Goal: Task Accomplishment & Management: Complete application form

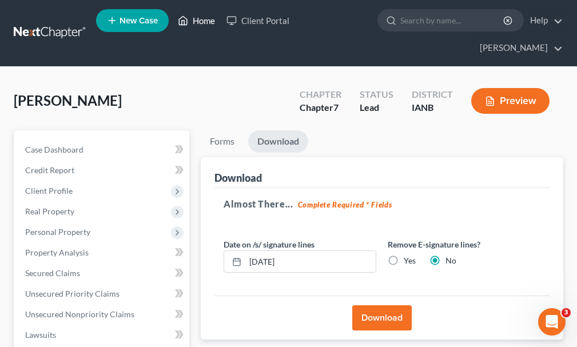
click at [207, 21] on link "Home" at bounding box center [196, 20] width 49 height 21
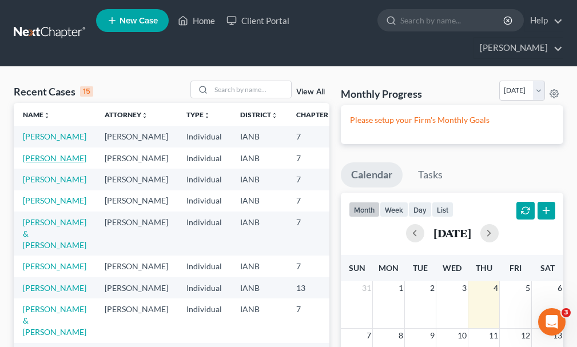
click at [30, 153] on link "[PERSON_NAME]" at bounding box center [54, 158] width 63 height 10
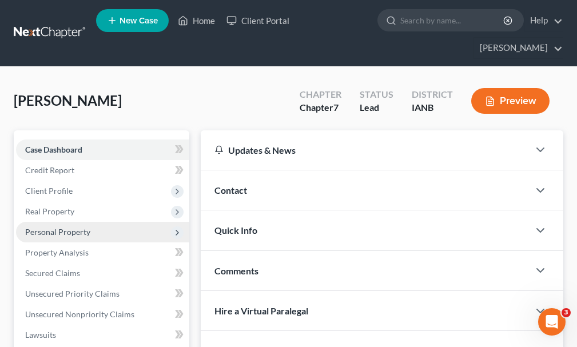
click at [46, 227] on span "Personal Property" at bounding box center [57, 232] width 65 height 10
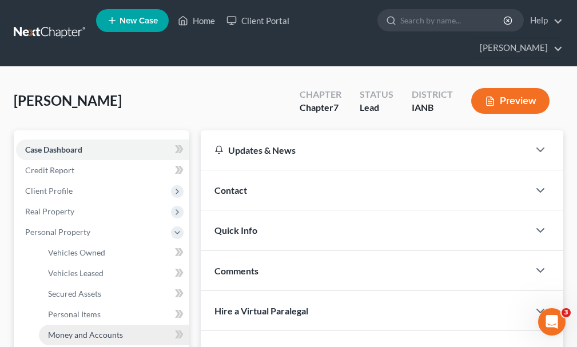
click at [71, 330] on span "Money and Accounts" at bounding box center [85, 335] width 75 height 10
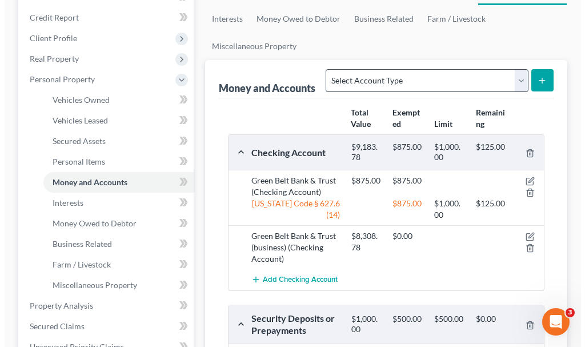
scroll to position [171, 0]
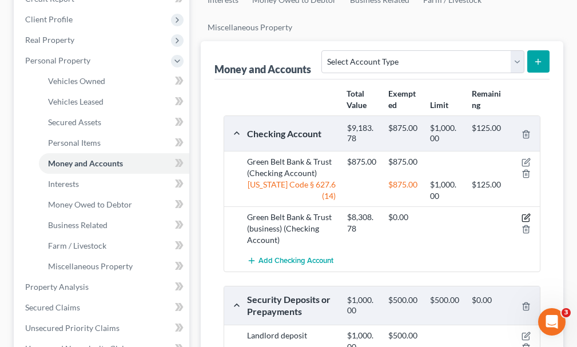
click at [525, 213] on icon "button" at bounding box center [525, 217] width 9 height 9
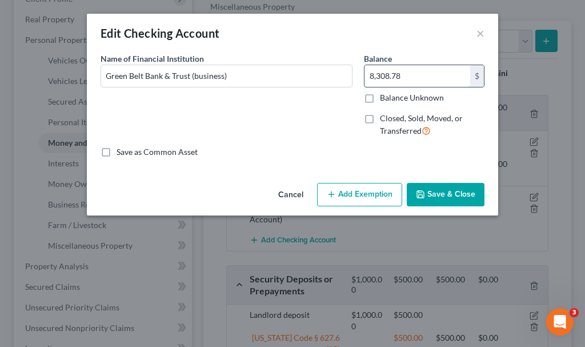
click at [422, 74] on input "8,308.78" at bounding box center [418, 76] width 106 height 22
type input "500"
click at [360, 192] on button "Add Exemption" at bounding box center [359, 195] width 85 height 24
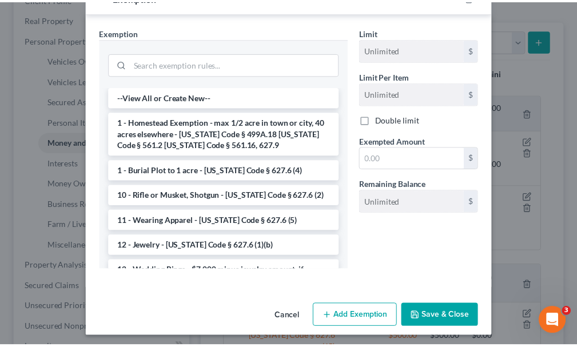
scroll to position [190, 0]
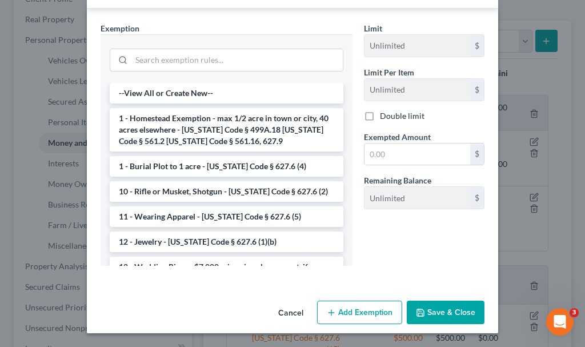
click at [285, 310] on button "Cancel" at bounding box center [290, 313] width 43 height 23
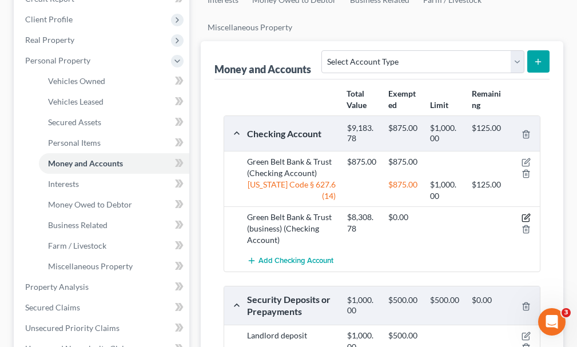
click at [525, 213] on icon "button" at bounding box center [525, 217] width 9 height 9
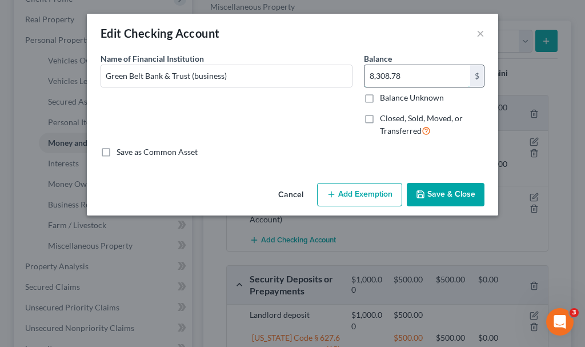
click at [420, 73] on input "8,308.78" at bounding box center [418, 76] width 106 height 22
type input "500"
click at [448, 193] on button "Save & Close" at bounding box center [446, 195] width 78 height 24
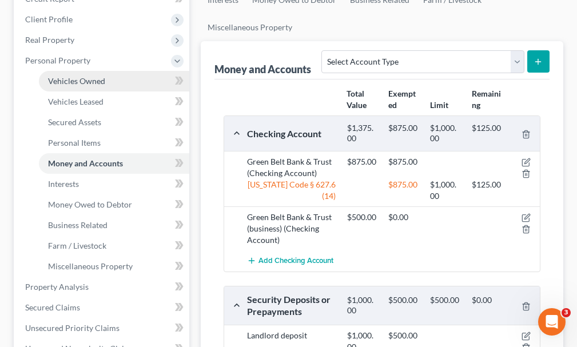
click at [69, 76] on span "Vehicles Owned" at bounding box center [76, 81] width 57 height 10
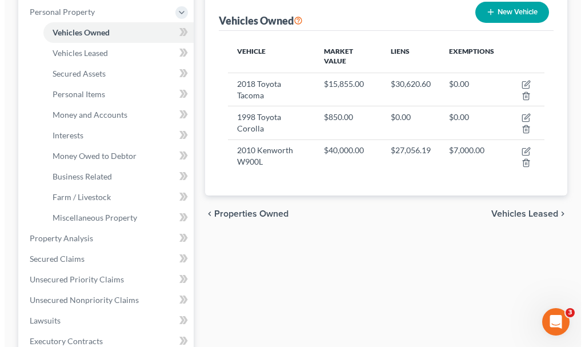
scroll to position [229, 0]
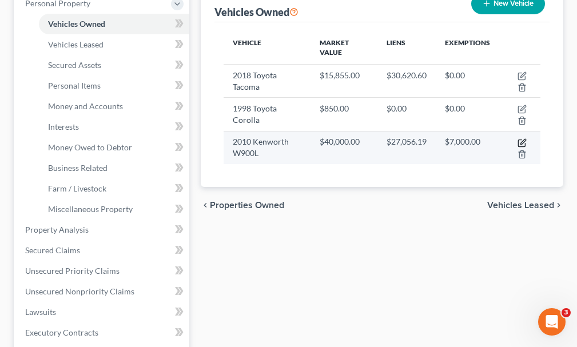
click at [520, 138] on icon "button" at bounding box center [521, 142] width 9 height 9
select select "1"
select select "16"
select select "0"
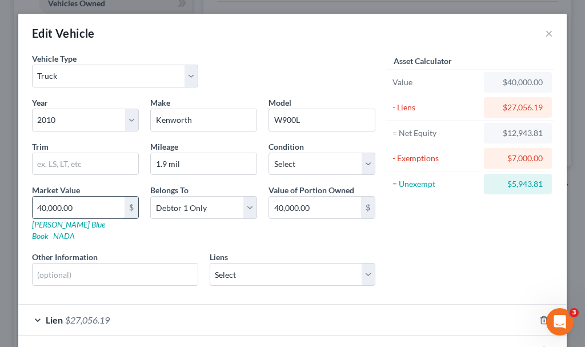
click at [89, 207] on input "40,000.00" at bounding box center [79, 208] width 92 height 22
type input "3"
type input "3.00"
type input "35"
type input "35.00"
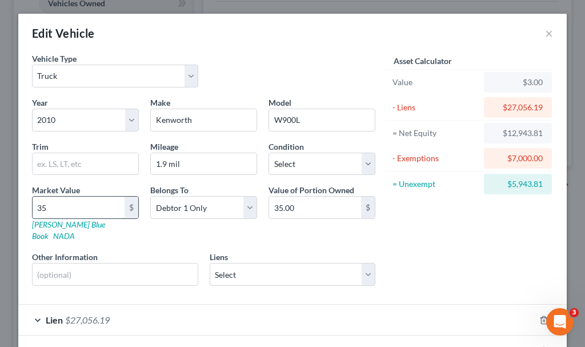
type input "350"
type input "350.00"
type input "3500"
type input "3,500.00"
type input "3,5000"
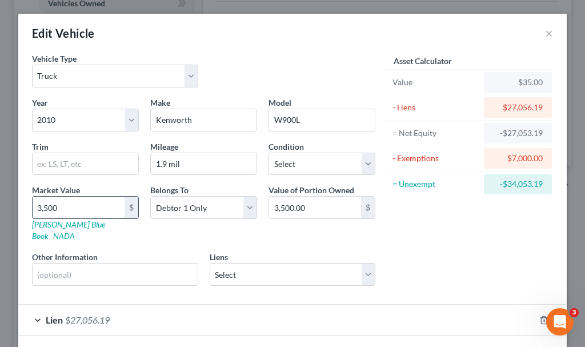
type input "35,000.00"
type input "35,000"
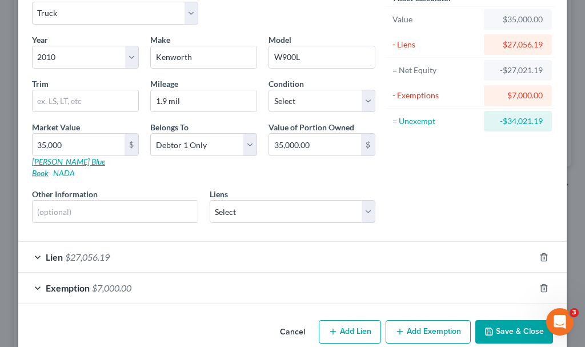
scroll to position [71, 0]
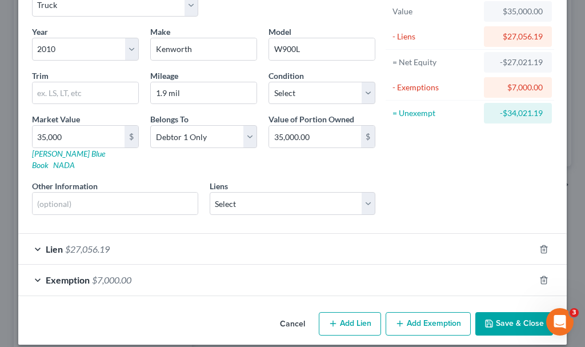
click at [110, 274] on span "$7,000.00" at bounding box center [111, 279] width 39 height 11
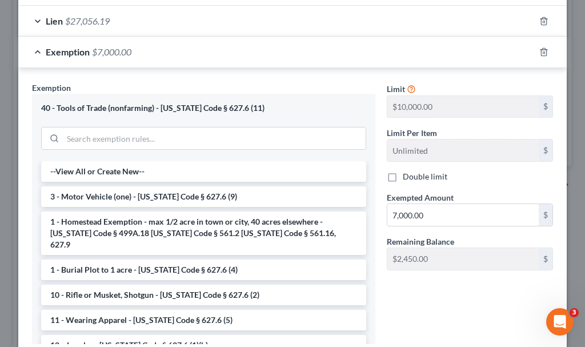
scroll to position [299, 0]
click at [441, 206] on input "7,000.00" at bounding box center [463, 214] width 151 height 22
type input "10,000"
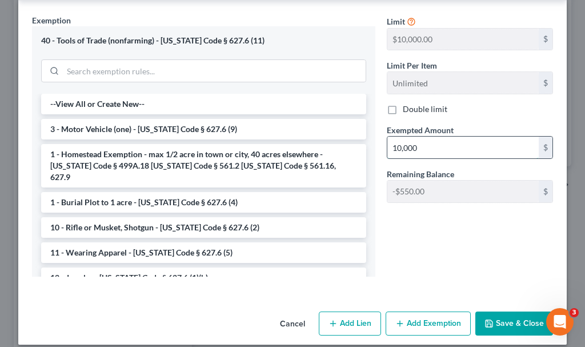
click at [432, 137] on input "10,000" at bounding box center [463, 148] width 151 height 22
type input "9"
type input "9,450"
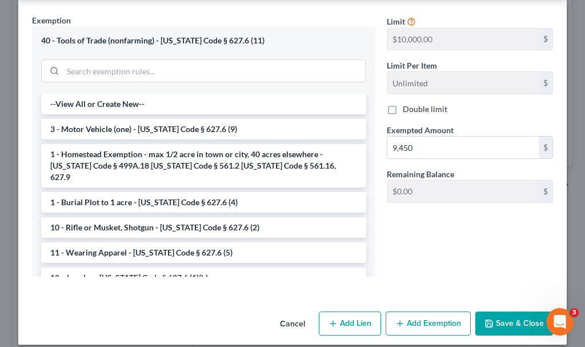
click at [501, 311] on button "Save & Close" at bounding box center [515, 323] width 78 height 24
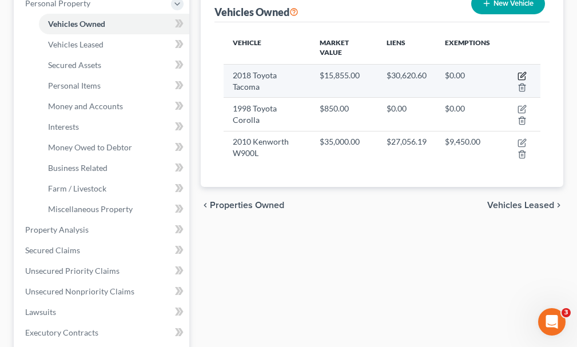
click at [520, 71] on icon "button" at bounding box center [521, 75] width 9 height 9
select select "0"
select select "8"
select select "0"
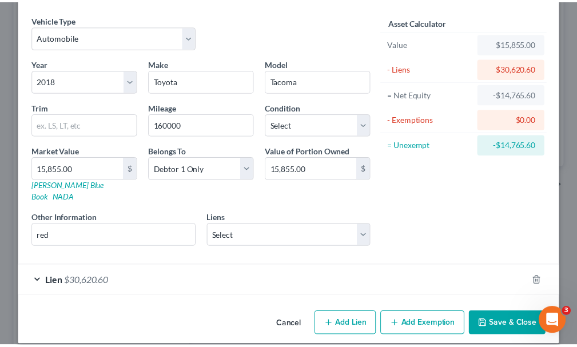
scroll to position [40, 0]
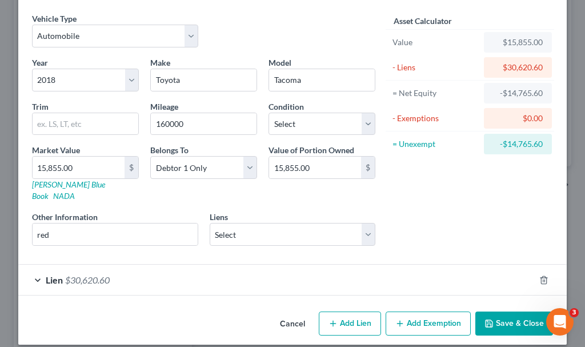
click at [500, 313] on button "Save & Close" at bounding box center [515, 323] width 78 height 24
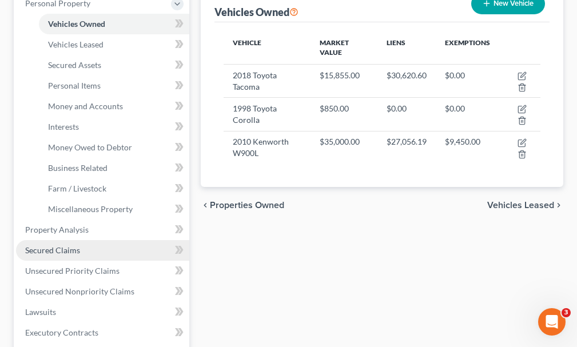
click at [49, 245] on span "Secured Claims" at bounding box center [52, 250] width 55 height 10
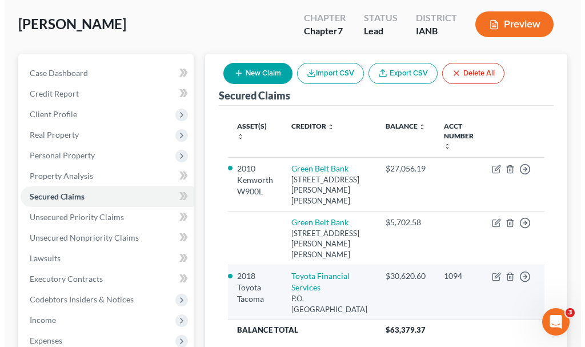
scroll to position [114, 0]
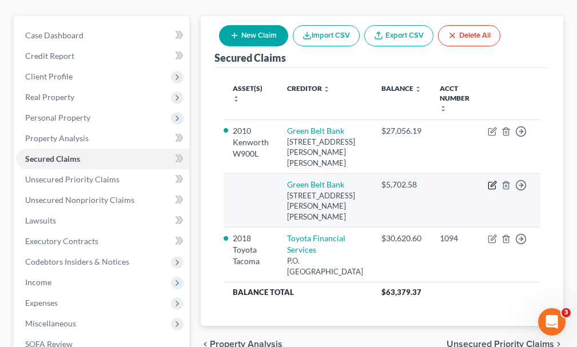
click at [489, 181] on icon "button" at bounding box center [492, 185] width 9 height 9
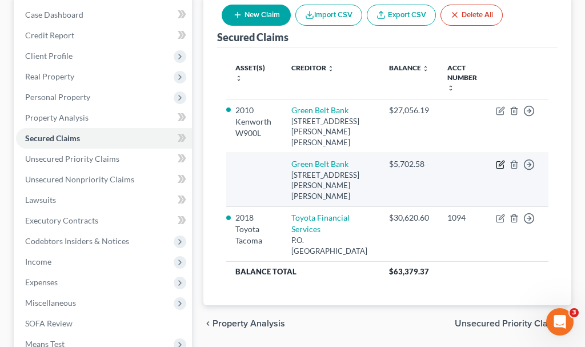
select select "16"
select select "0"
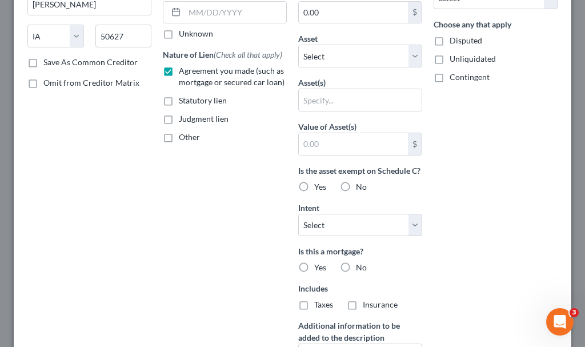
scroll to position [161, 0]
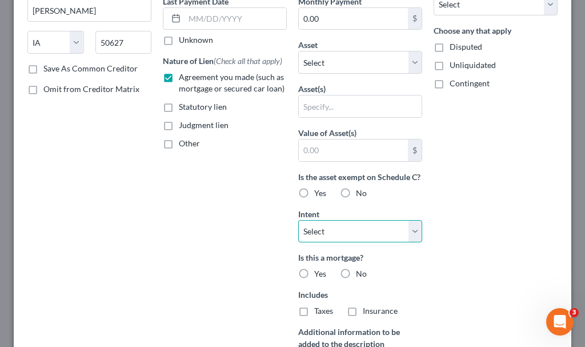
click at [329, 243] on select "Select Surrender Redeem Reaffirm Avoid Other" at bounding box center [360, 231] width 124 height 23
select select "2"
click at [298, 231] on select "Select Surrender Redeem Reaffirm Avoid Other" at bounding box center [360, 231] width 124 height 23
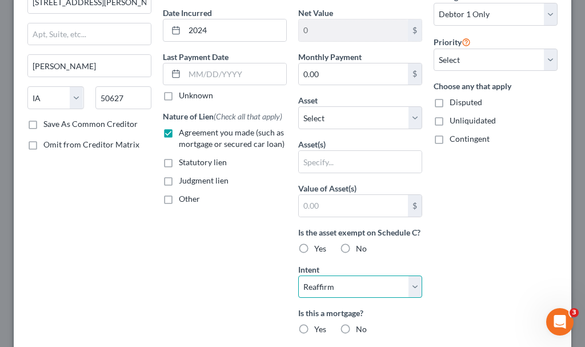
scroll to position [104, 0]
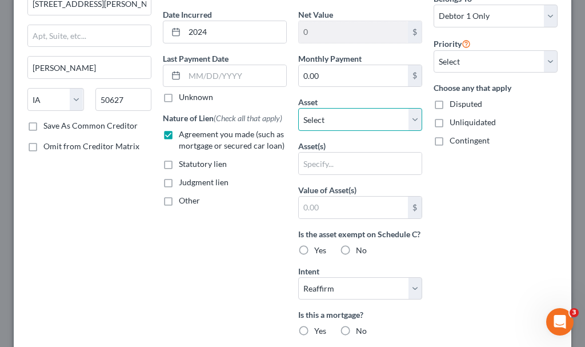
click at [329, 114] on select "Select Other Multiple Assets Landlord deposit (Security Deposits or Prepayments…" at bounding box center [360, 119] width 124 height 23
select select "5"
click at [298, 108] on select "Select Other Multiple Assets Landlord deposit (Security Deposits or Prepayments…" at bounding box center [360, 119] width 124 height 23
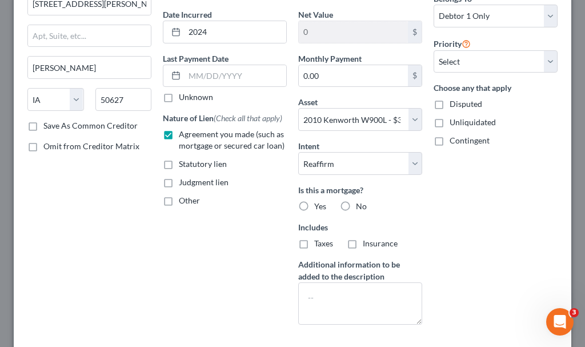
click at [356, 205] on label "No" at bounding box center [361, 206] width 11 height 11
click at [361, 205] on input "No" at bounding box center [364, 204] width 7 height 7
radio input "true"
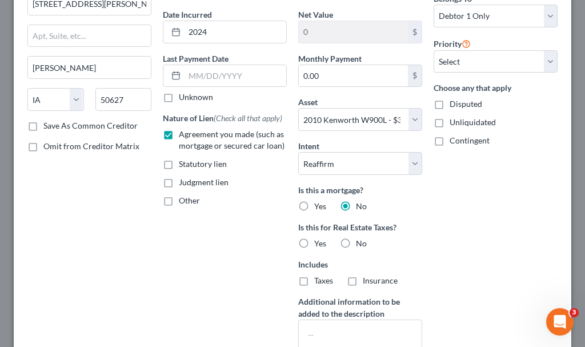
click at [356, 241] on label "No" at bounding box center [361, 243] width 11 height 11
click at [361, 241] on input "No" at bounding box center [364, 241] width 7 height 7
radio input "true"
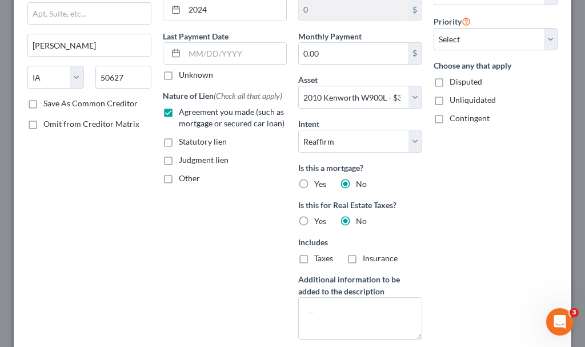
scroll to position [233, 0]
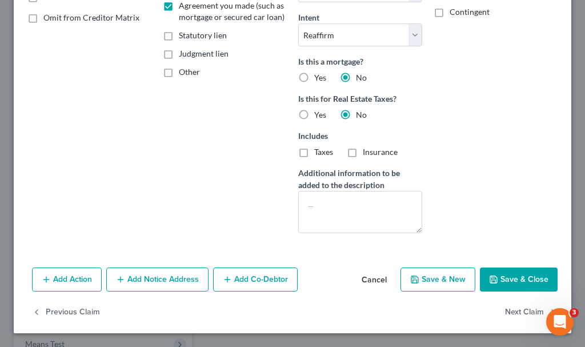
click at [489, 277] on icon "button" at bounding box center [493, 279] width 9 height 9
select select
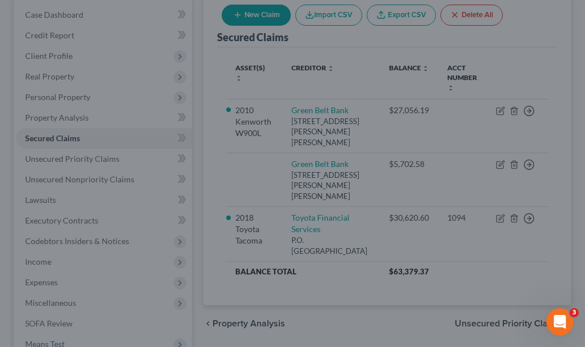
type input "2,241.23"
select select "5"
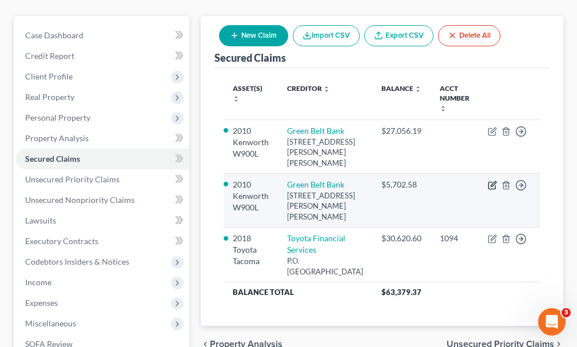
click at [493, 181] on icon "button" at bounding box center [492, 185] width 9 height 9
select select "16"
select select "2"
select select "0"
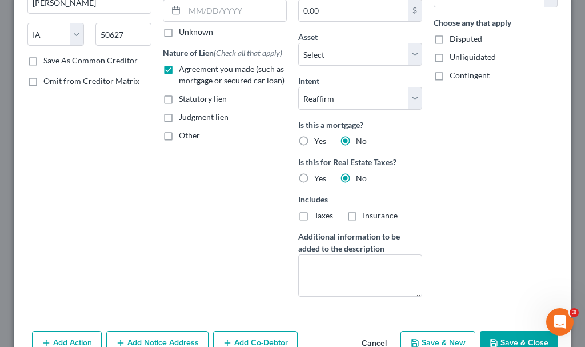
scroll to position [171, 0]
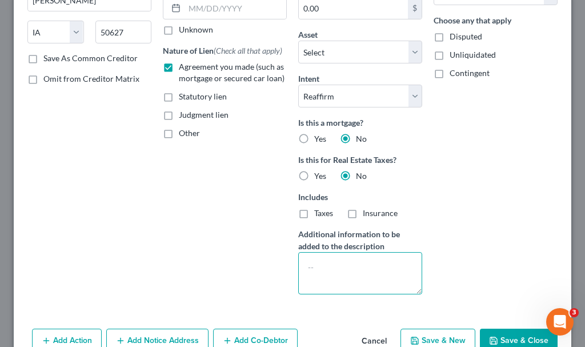
click at [314, 263] on textarea at bounding box center [360, 273] width 124 height 42
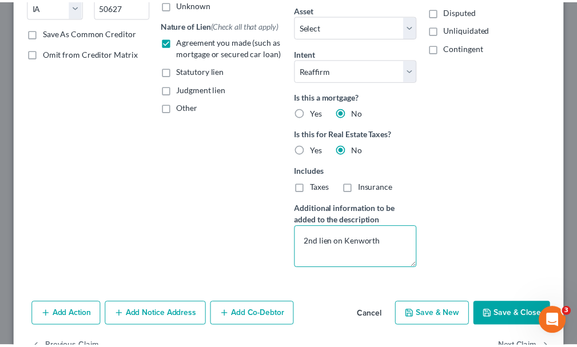
scroll to position [229, 0]
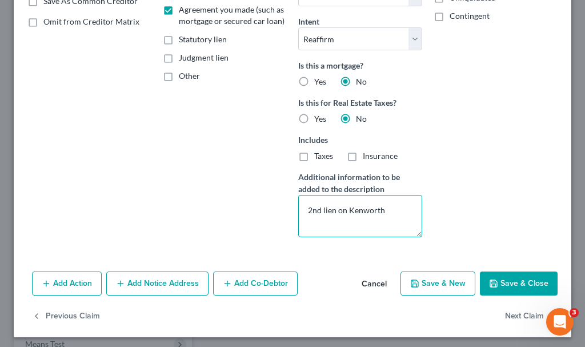
type textarea "2nd lien on Kenworth"
click at [498, 284] on button "Save & Close" at bounding box center [519, 283] width 78 height 24
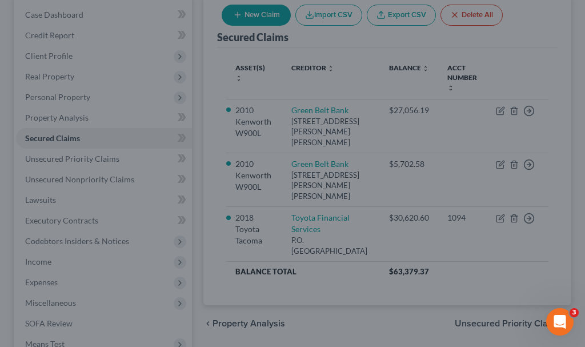
select select "5"
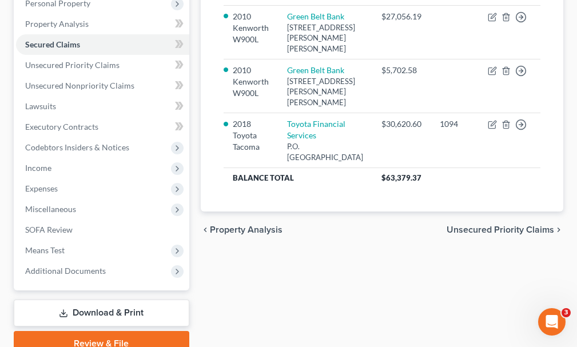
click at [81, 299] on link "Download & Print" at bounding box center [101, 312] width 175 height 27
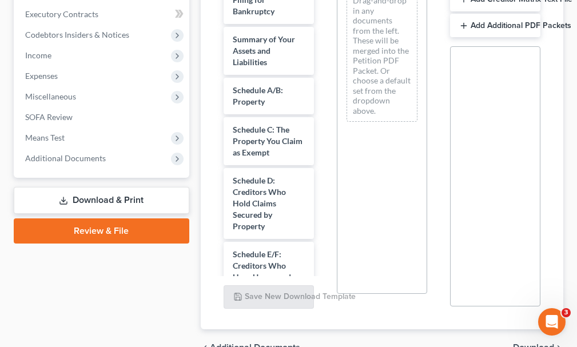
scroll to position [343, 0]
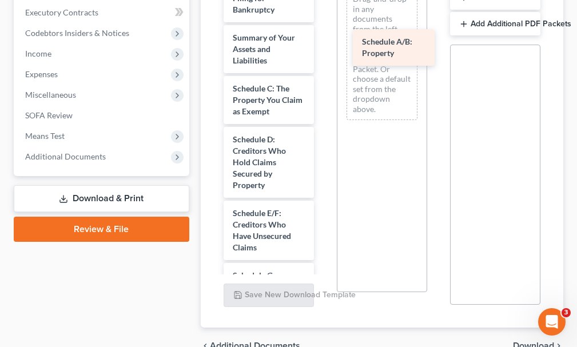
drag, startPoint x: 247, startPoint y: 77, endPoint x: 377, endPoint y: 47, distance: 133.7
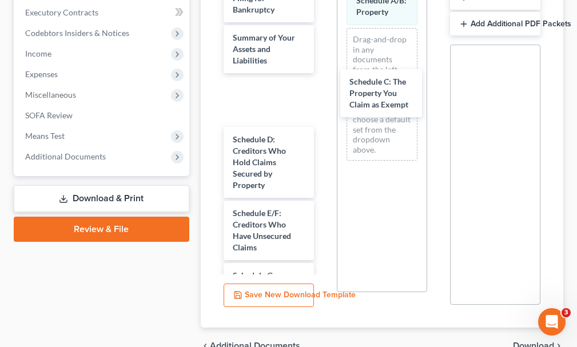
drag, startPoint x: 252, startPoint y: 78, endPoint x: 370, endPoint y: 87, distance: 118.1
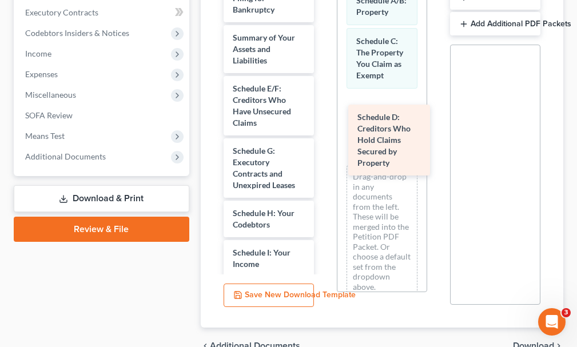
drag, startPoint x: 245, startPoint y: 81, endPoint x: 367, endPoint y: 130, distance: 131.8
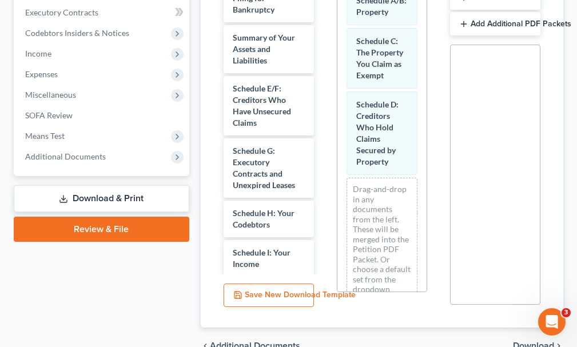
click at [99, 185] on link "Download & Print" at bounding box center [101, 198] width 175 height 27
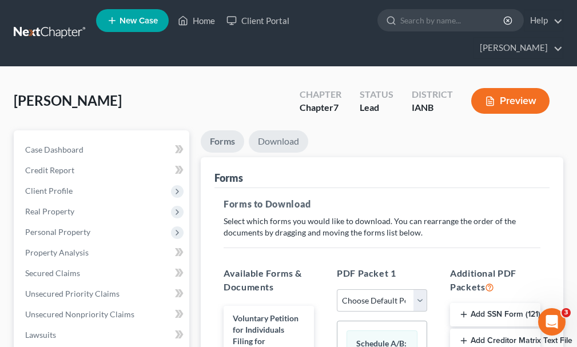
click at [273, 130] on link "Download" at bounding box center [278, 141] width 59 height 22
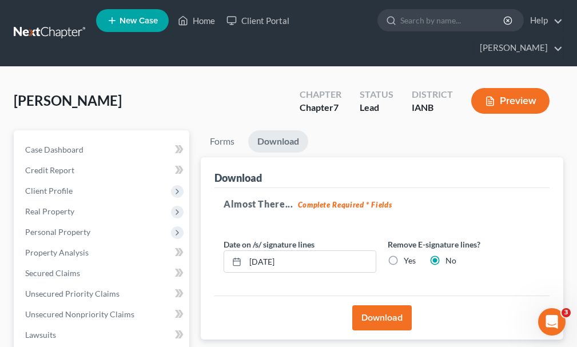
click at [374, 305] on button "Download" at bounding box center [381, 317] width 59 height 25
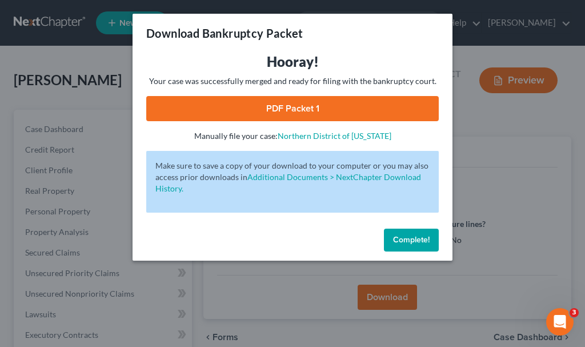
click at [194, 106] on link "PDF Packet 1" at bounding box center [292, 108] width 293 height 25
click at [411, 233] on button "Complete!" at bounding box center [411, 240] width 55 height 23
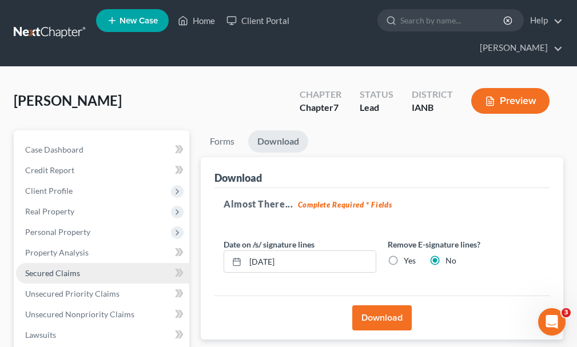
click at [55, 268] on span "Secured Claims" at bounding box center [52, 273] width 55 height 10
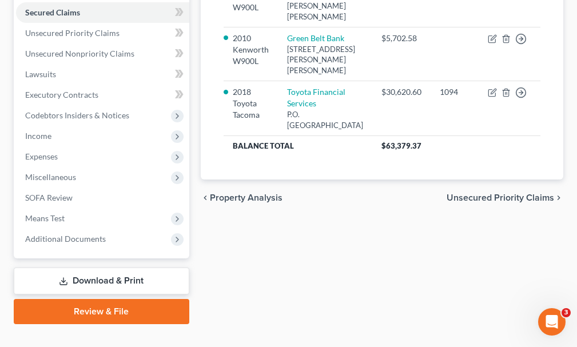
click at [67, 277] on icon at bounding box center [63, 281] width 9 height 9
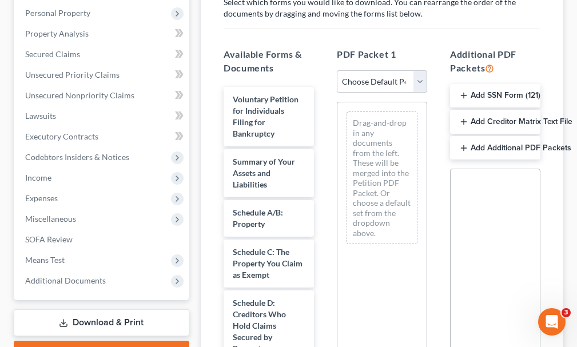
scroll to position [229, 0]
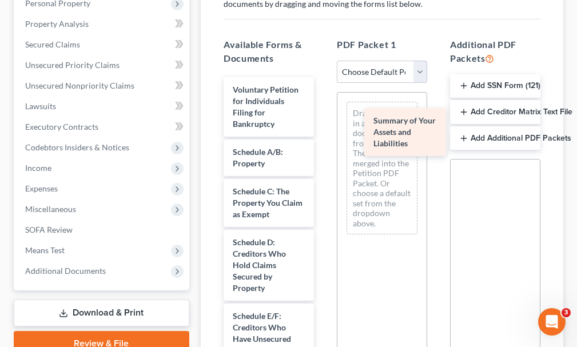
drag, startPoint x: 244, startPoint y: 138, endPoint x: 384, endPoint y: 126, distance: 140.5
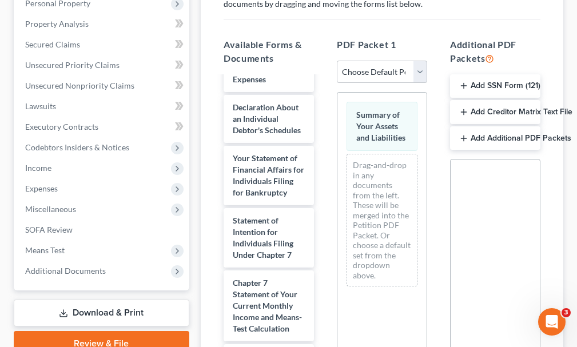
scroll to position [457, 0]
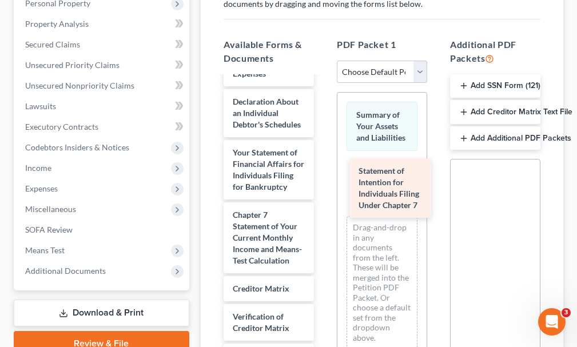
drag, startPoint x: 254, startPoint y: 250, endPoint x: 381, endPoint y: 193, distance: 139.4
click at [323, 193] on div "Statement of Intention for Individuals Filing Under Chapter 7 Voluntary Petitio…" at bounding box center [268, 42] width 109 height 845
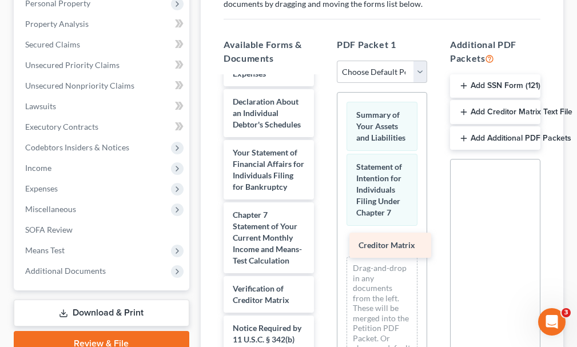
drag, startPoint x: 253, startPoint y: 314, endPoint x: 379, endPoint y: 245, distance: 143.7
click at [323, 245] on div "Creditor Matrix Voluntary Petition for Individuals Filing for Bankruptcy Schedu…" at bounding box center [268, 28] width 109 height 817
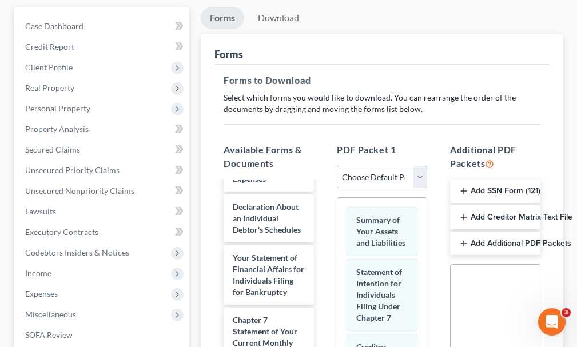
scroll to position [114, 0]
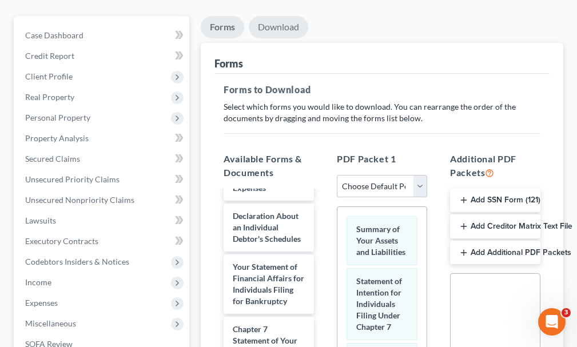
click at [282, 16] on link "Download" at bounding box center [278, 27] width 59 height 22
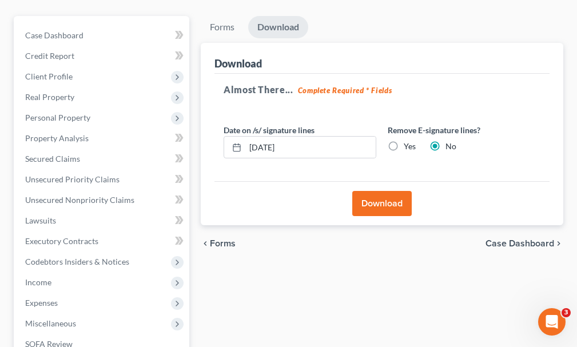
click at [367, 191] on button "Download" at bounding box center [381, 203] width 59 height 25
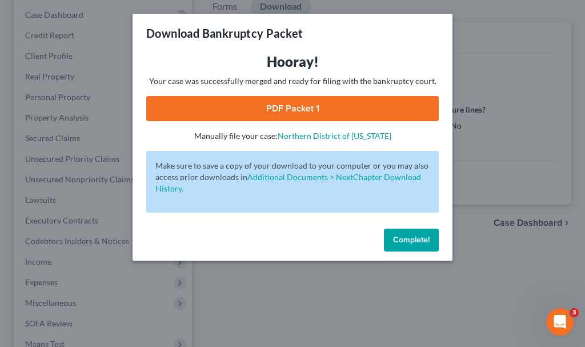
click at [219, 103] on link "PDF Packet 1" at bounding box center [292, 108] width 293 height 25
click at [421, 237] on span "Complete!" at bounding box center [411, 240] width 37 height 10
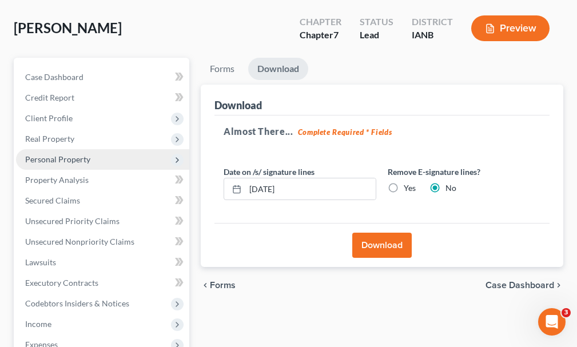
scroll to position [0, 0]
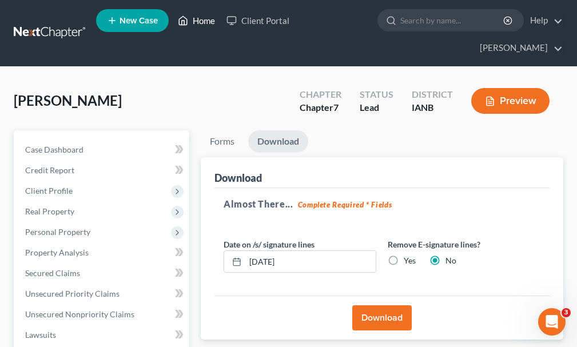
click at [204, 22] on link "Home" at bounding box center [196, 20] width 49 height 21
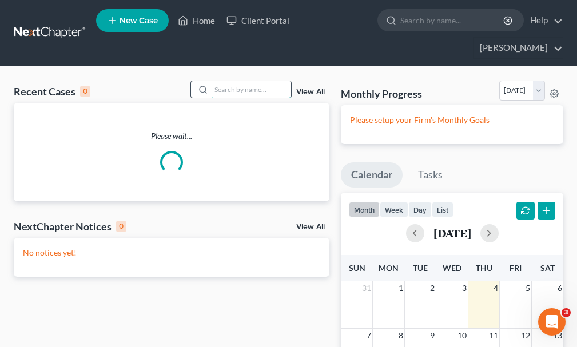
click at [254, 81] on input "search" at bounding box center [251, 89] width 80 height 17
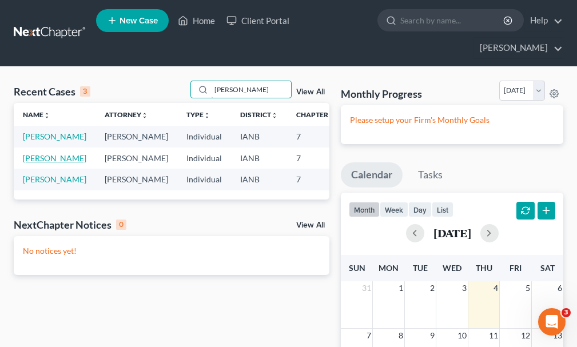
type input "[PERSON_NAME]"
click at [31, 153] on link "[PERSON_NAME]" at bounding box center [54, 158] width 63 height 10
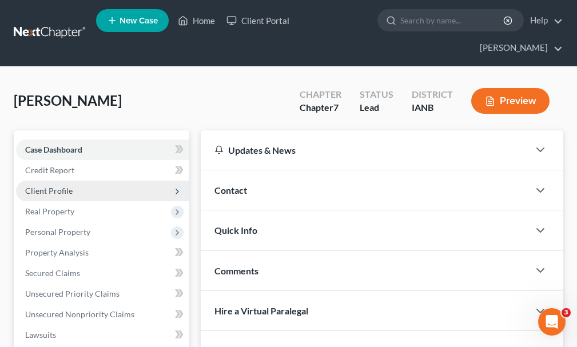
click at [37, 186] on span "Client Profile" at bounding box center [48, 191] width 47 height 10
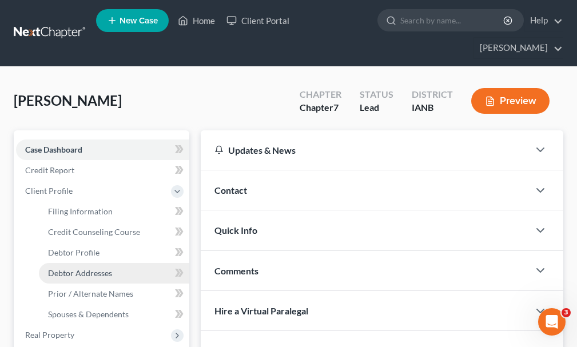
click at [75, 268] on span "Debtor Addresses" at bounding box center [80, 273] width 64 height 10
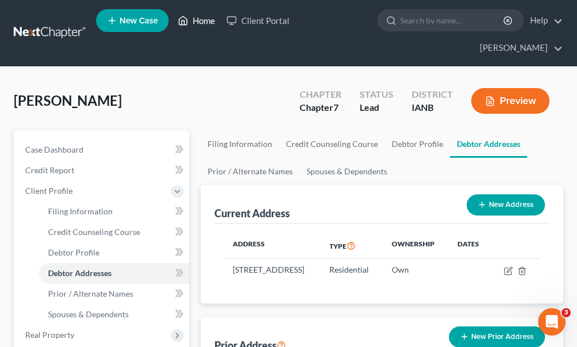
click at [205, 20] on link "Home" at bounding box center [196, 20] width 49 height 21
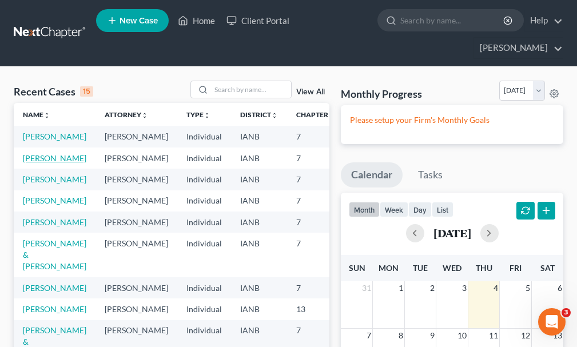
click at [26, 153] on link "[PERSON_NAME]" at bounding box center [54, 158] width 63 height 10
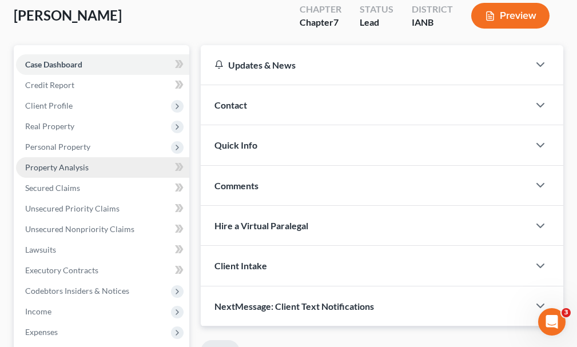
scroll to position [229, 0]
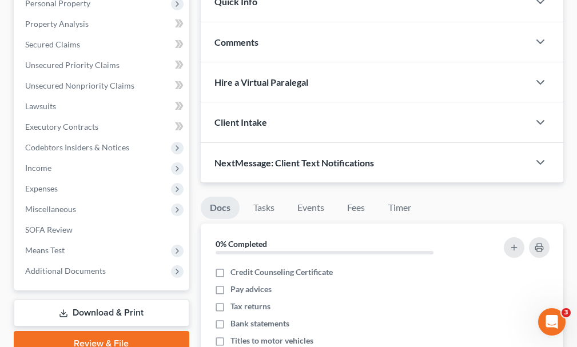
click at [103, 299] on link "Download & Print" at bounding box center [101, 312] width 175 height 27
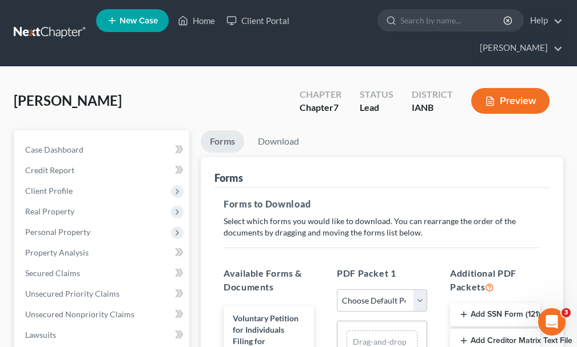
click at [496, 329] on button "Add Creditor Matrix Text File" at bounding box center [495, 341] width 90 height 24
click at [285, 130] on link "Download" at bounding box center [278, 141] width 59 height 22
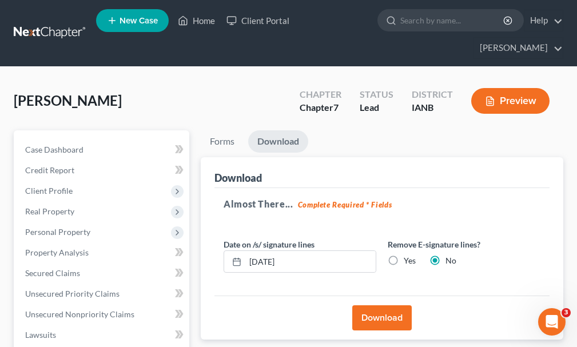
click at [374, 305] on button "Download" at bounding box center [381, 317] width 59 height 25
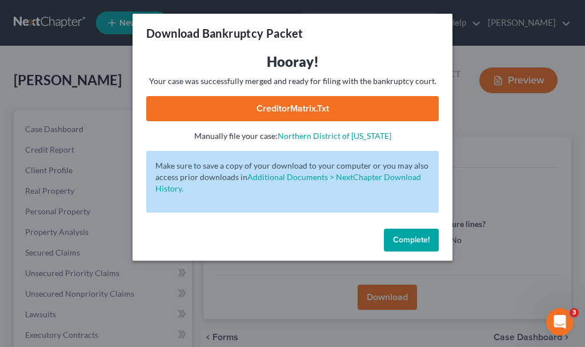
click at [287, 107] on link "CreditorMatrix.txt" at bounding box center [292, 108] width 293 height 25
click at [405, 239] on span "Complete!" at bounding box center [411, 240] width 37 height 10
